Goal: Find specific page/section: Find specific page/section

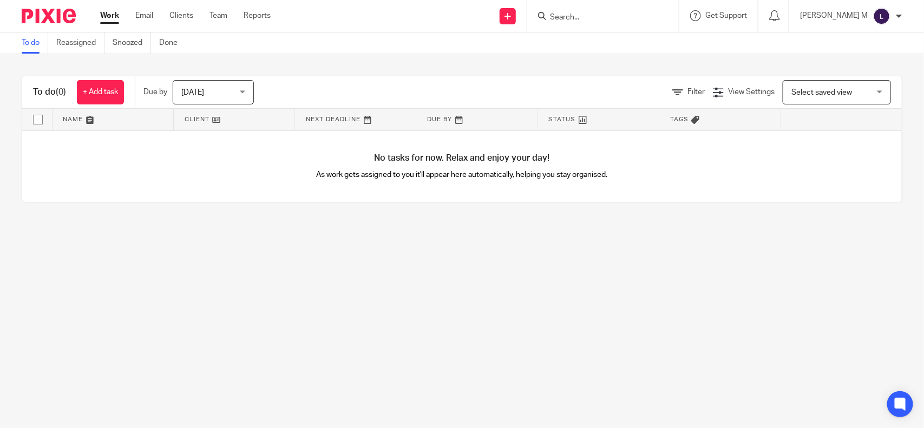
click at [582, 19] on input "Search" at bounding box center [597, 18] width 97 height 10
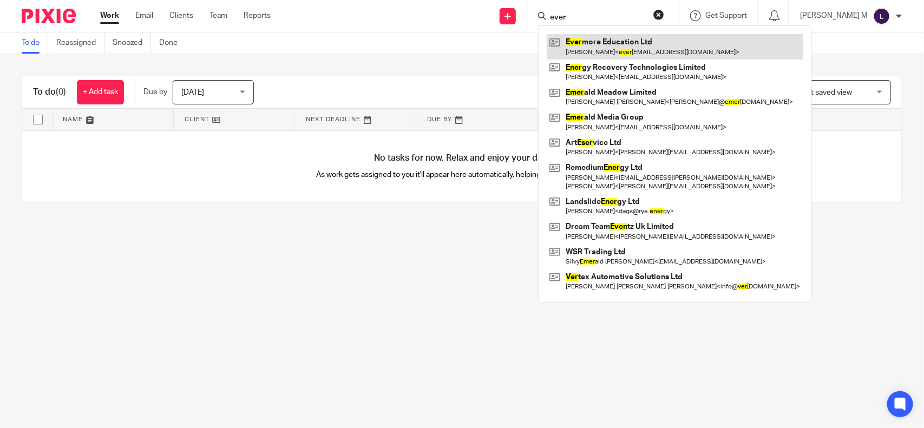
type input "ever"
click at [629, 47] on link at bounding box center [675, 46] width 257 height 25
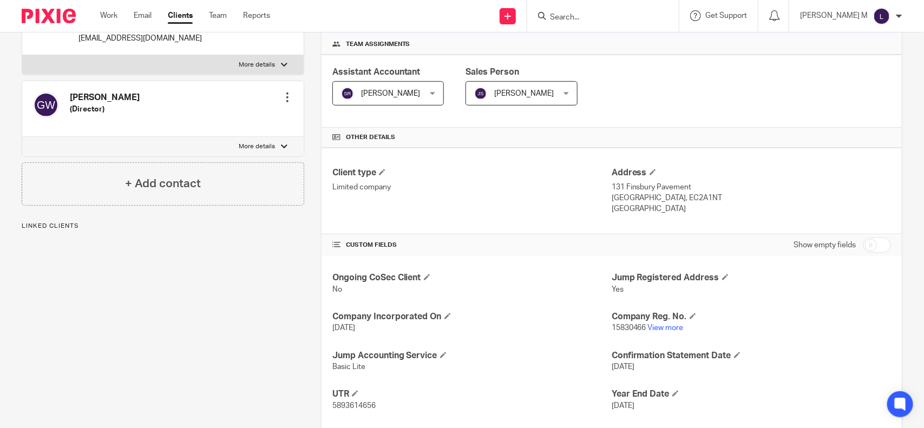
scroll to position [160, 0]
click at [670, 326] on link "View more" at bounding box center [666, 328] width 36 height 8
